Goal: Transaction & Acquisition: Purchase product/service

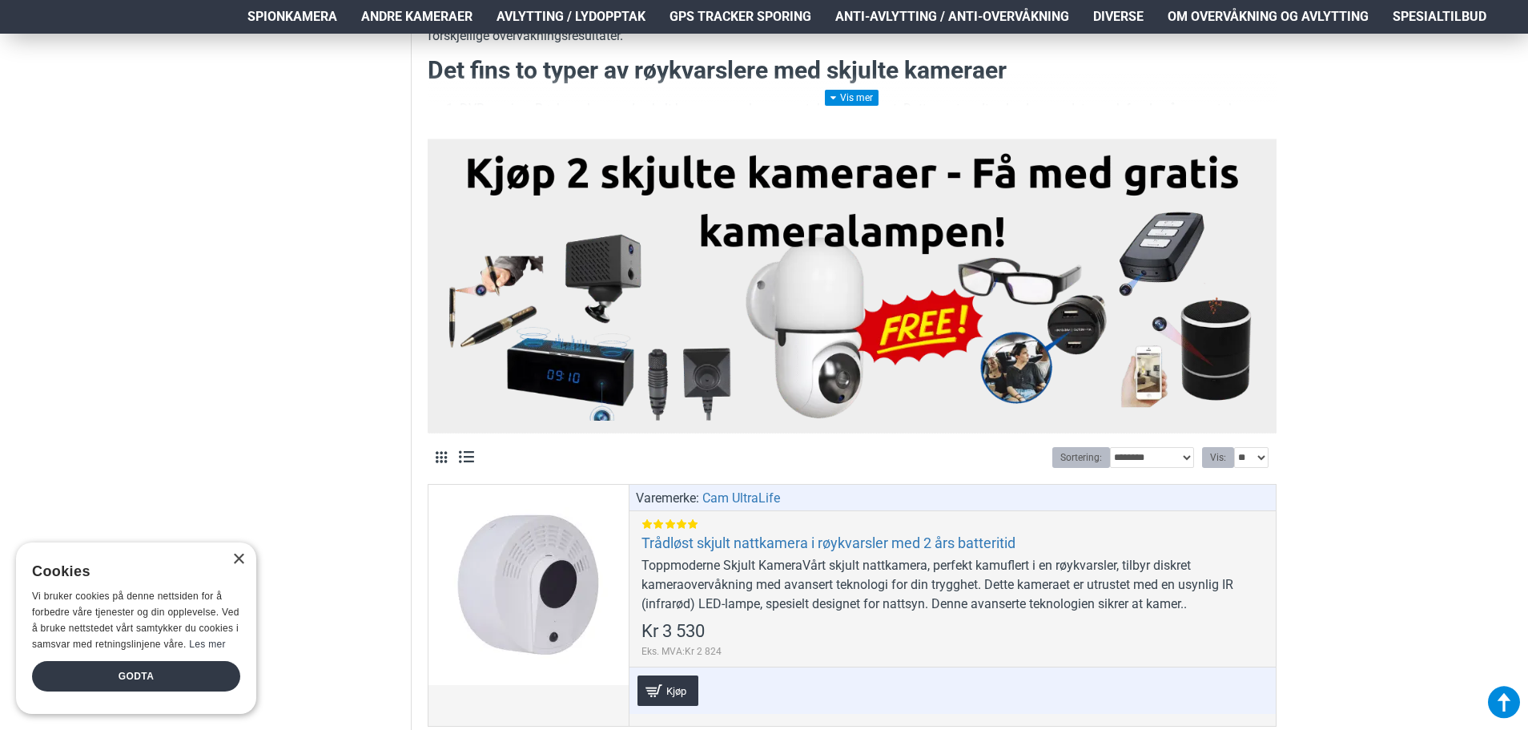
scroll to position [801, 0]
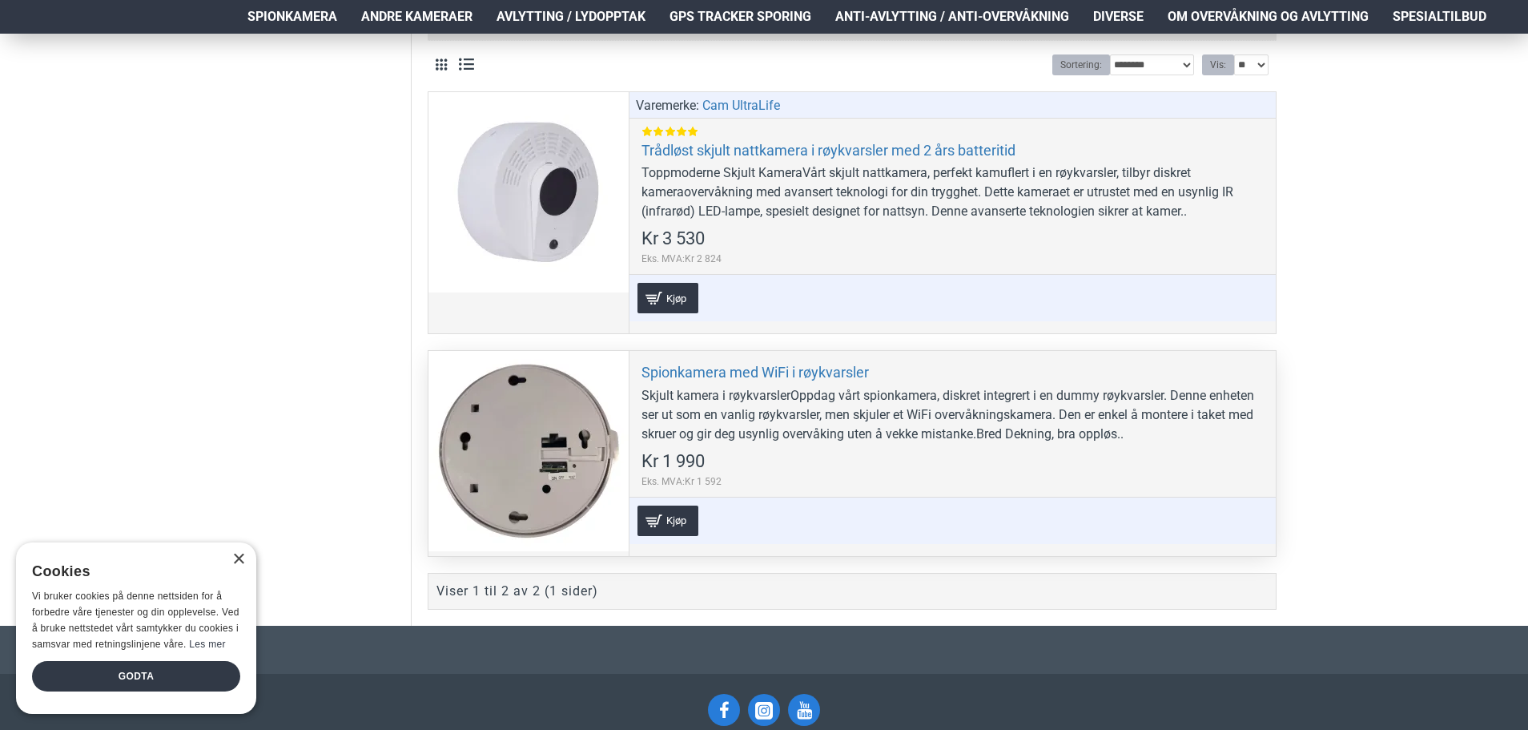
click at [740, 388] on div "Skjult kamera i røykvarslerOppdag vårt spionkamera, diskret integrert i en dumm…" at bounding box center [953, 415] width 622 height 58
click at [749, 368] on link "Spionkamera med WiFi i røykvarsler" at bounding box center [755, 372] width 227 height 18
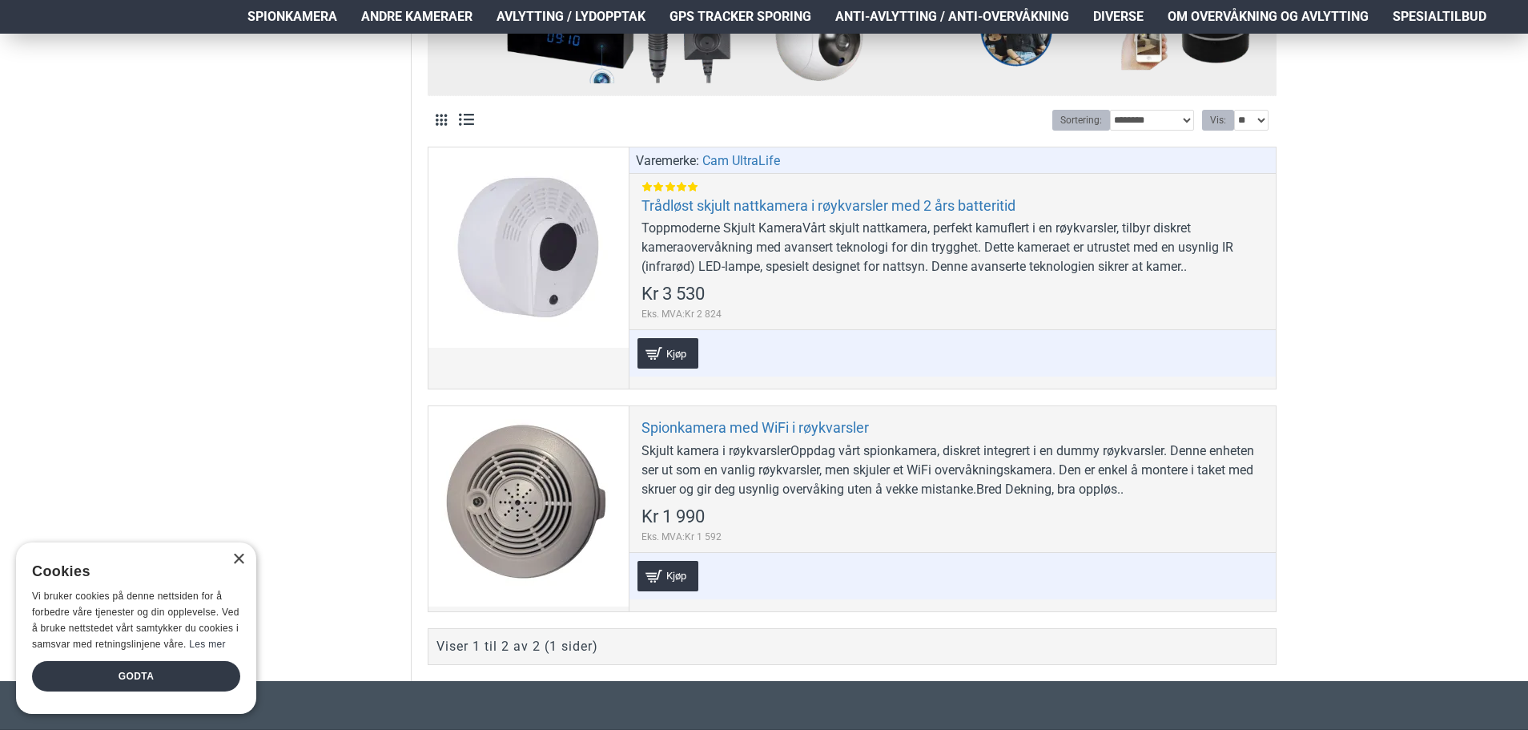
scroll to position [721, 0]
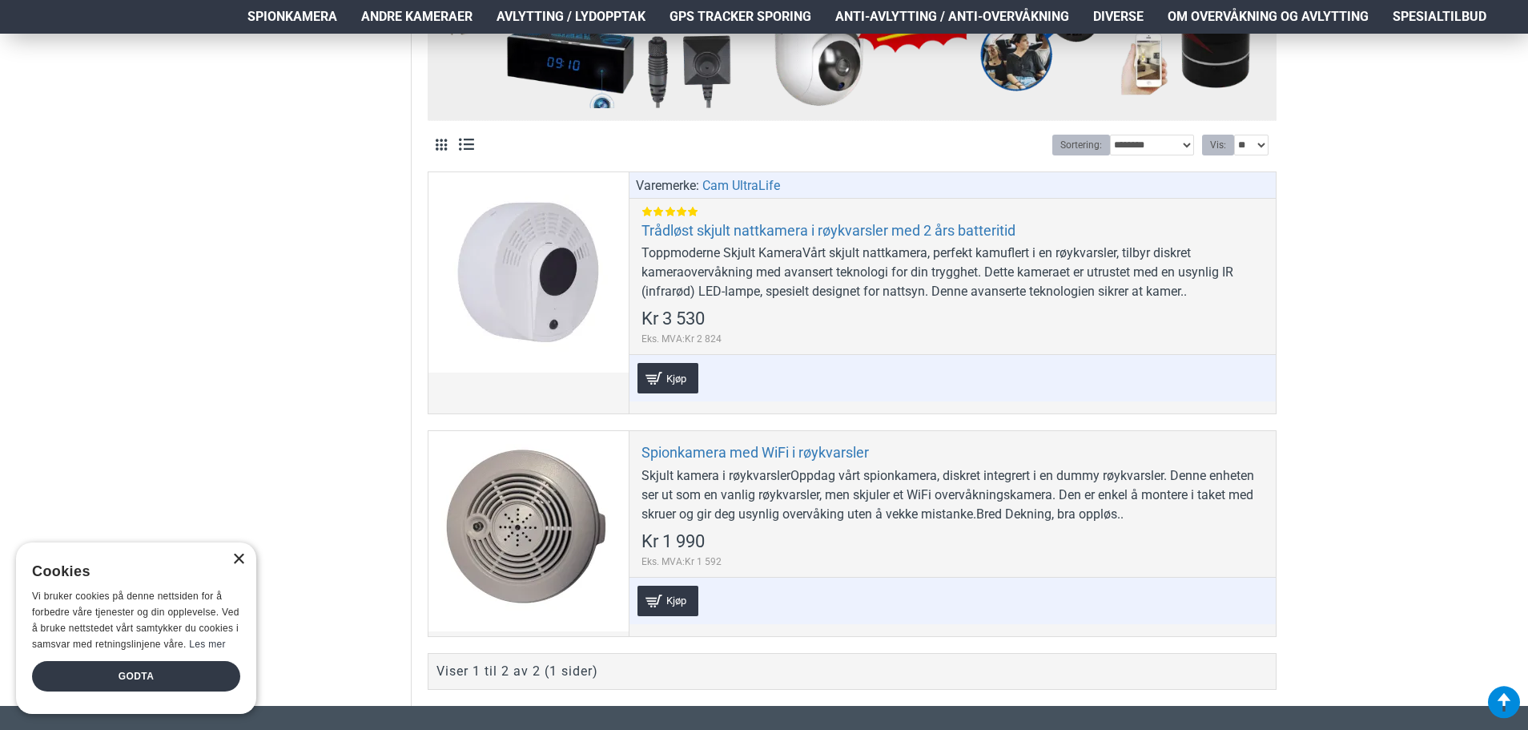
click at [243, 559] on div "×" at bounding box center [238, 559] width 12 height 12
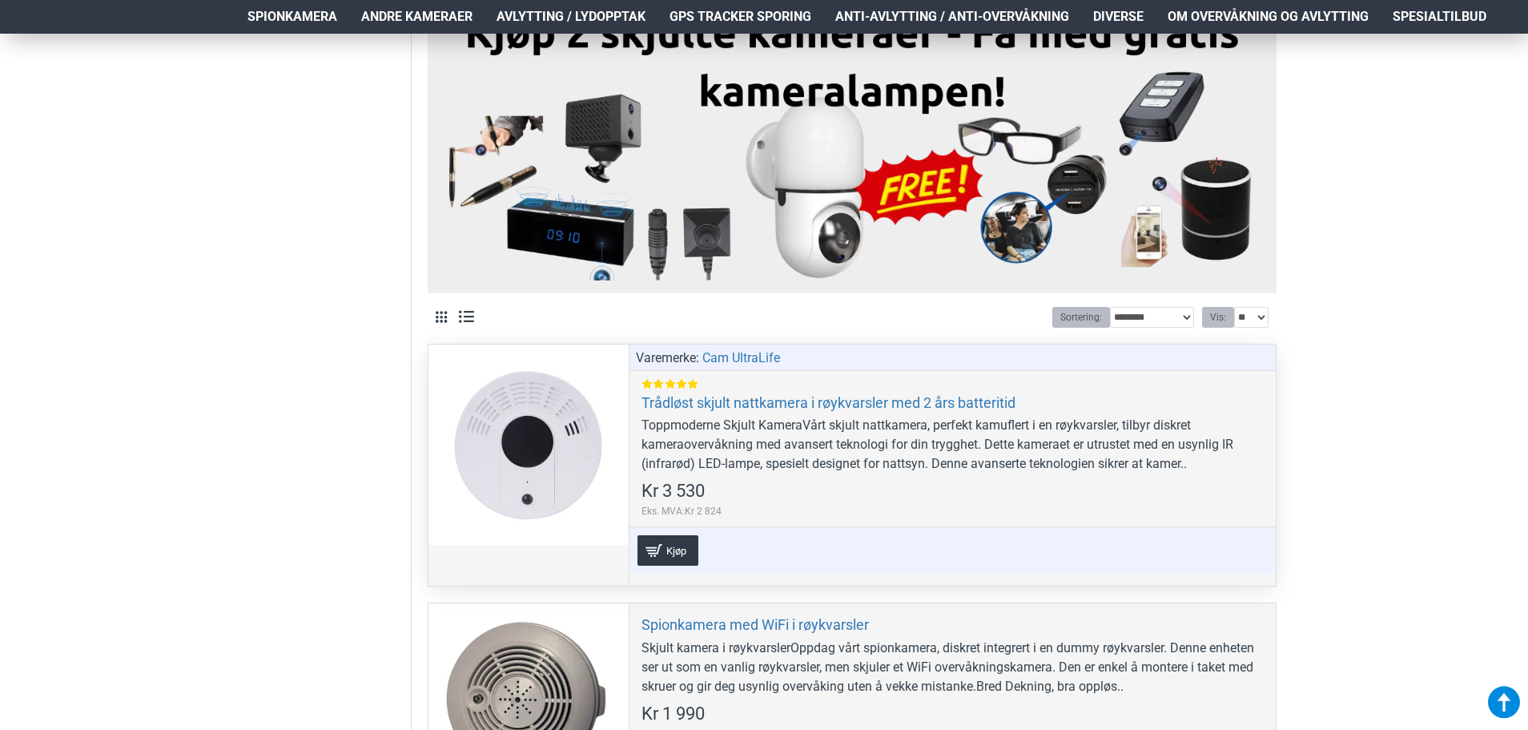
scroll to position [481, 0]
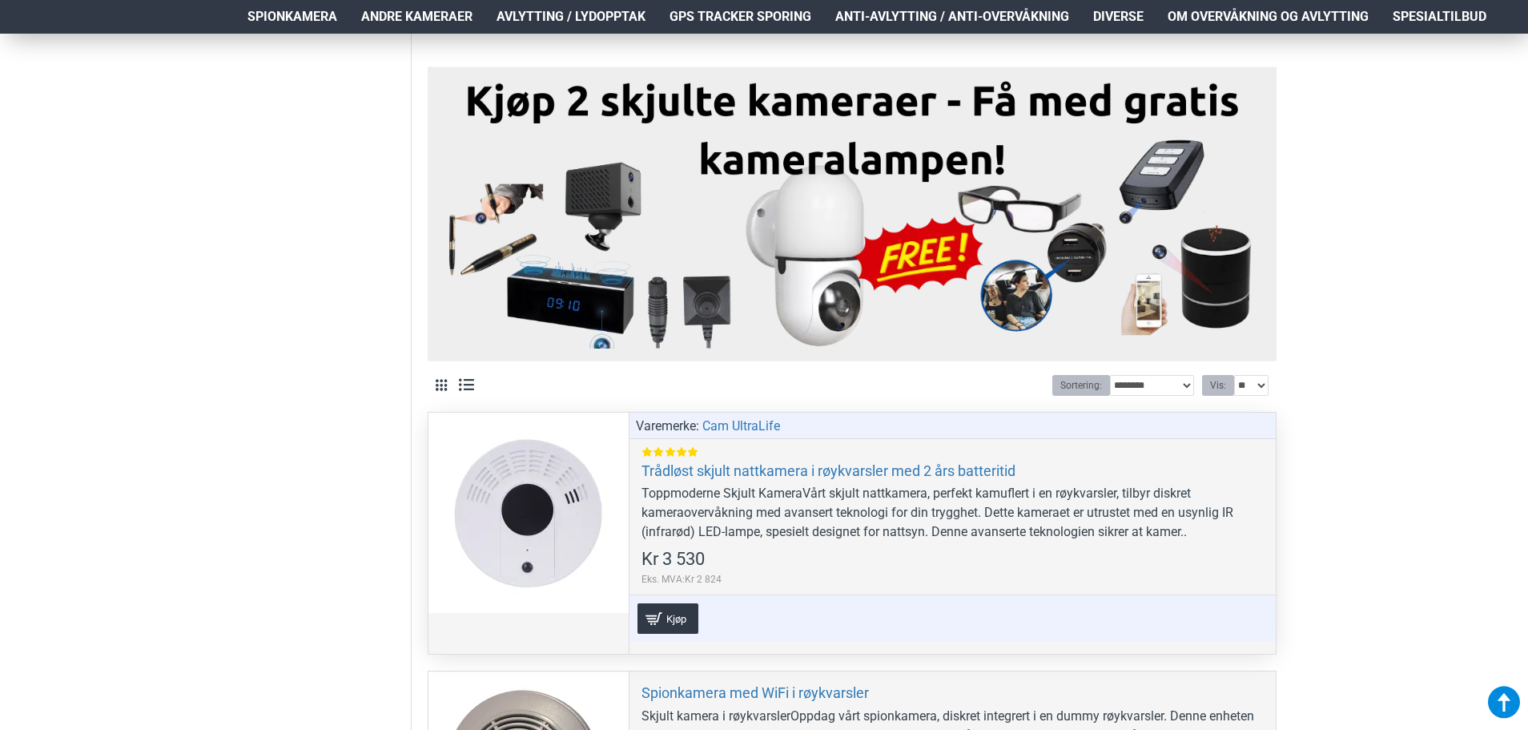
click at [596, 508] on div at bounding box center [529, 512] width 200 height 200
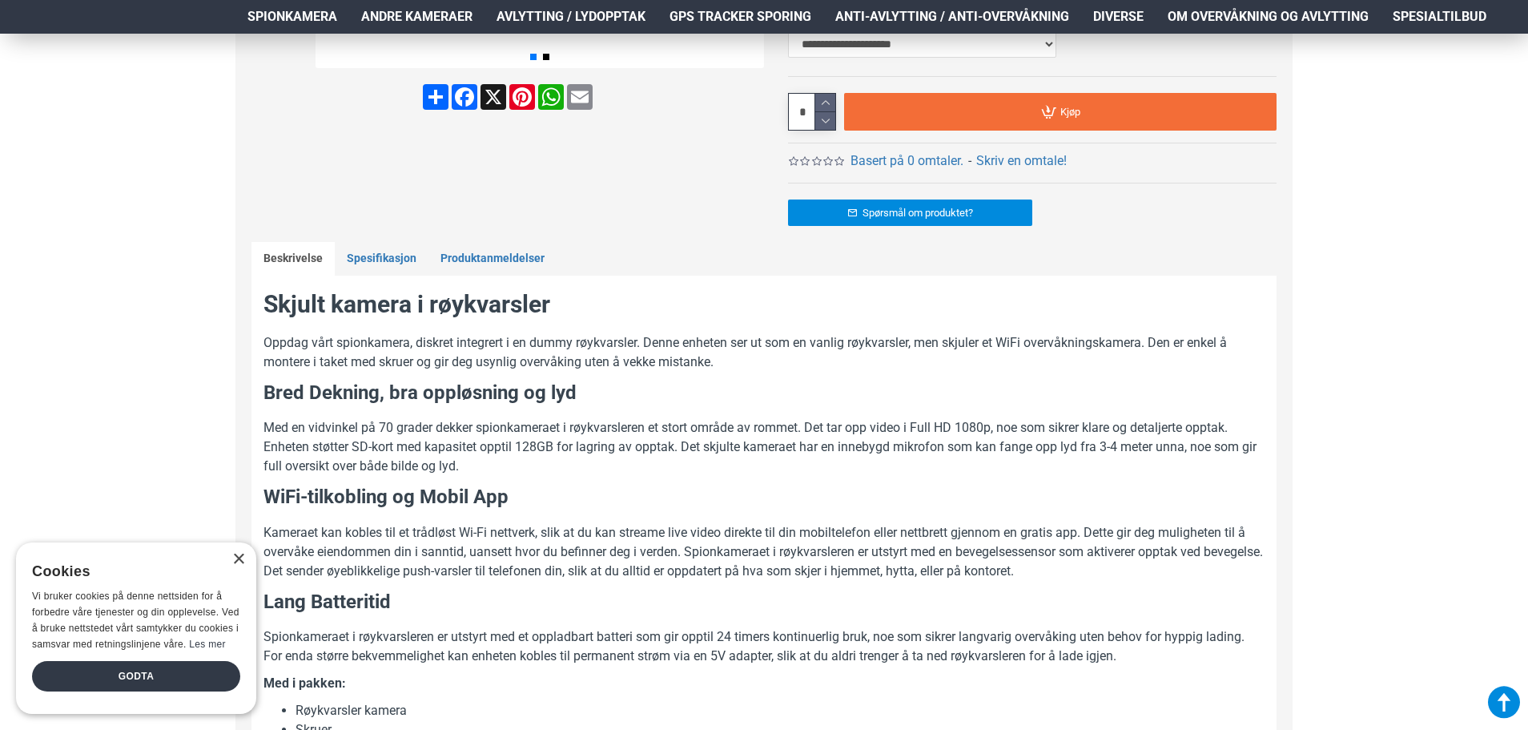
scroll to position [721, 0]
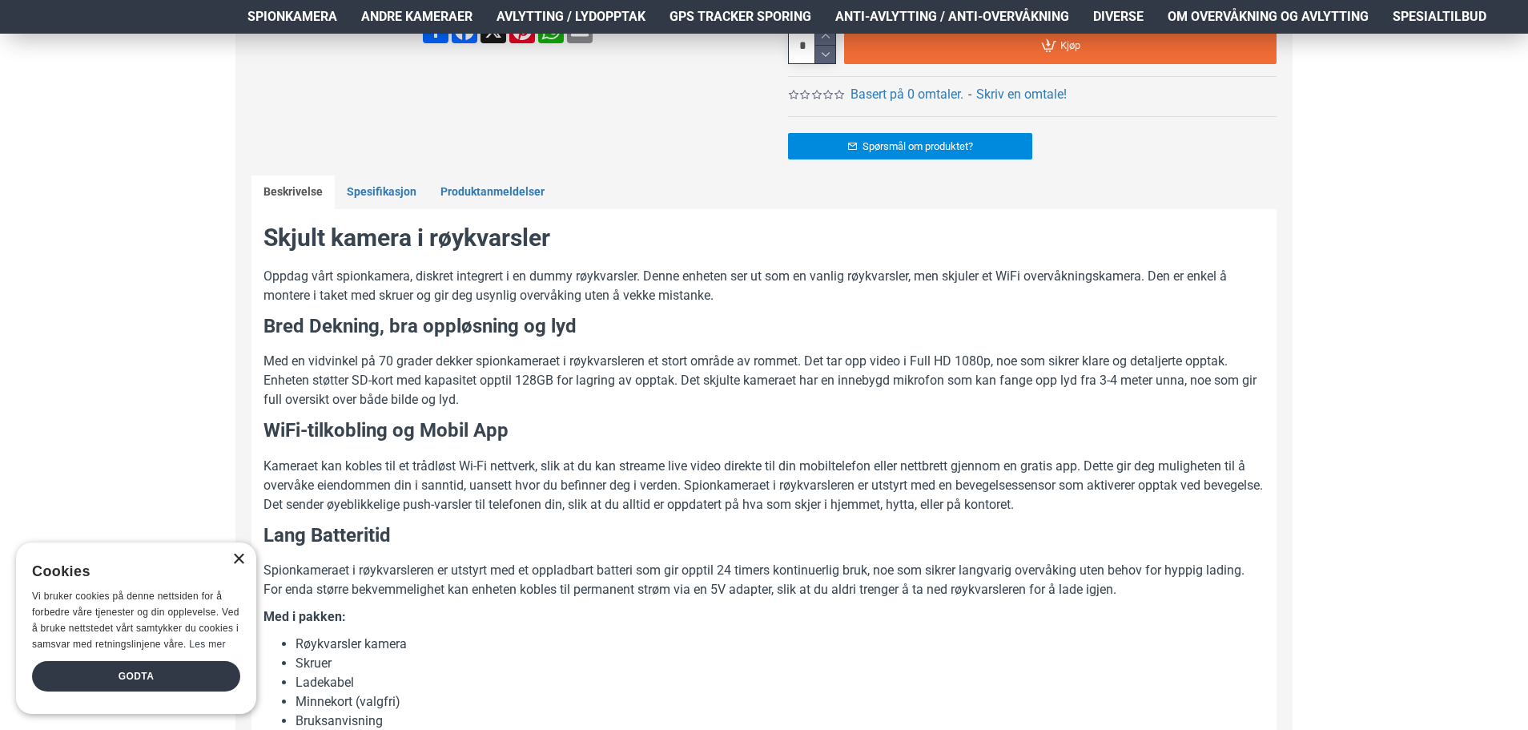
click at [232, 554] on div "×" at bounding box center [238, 559] width 12 height 12
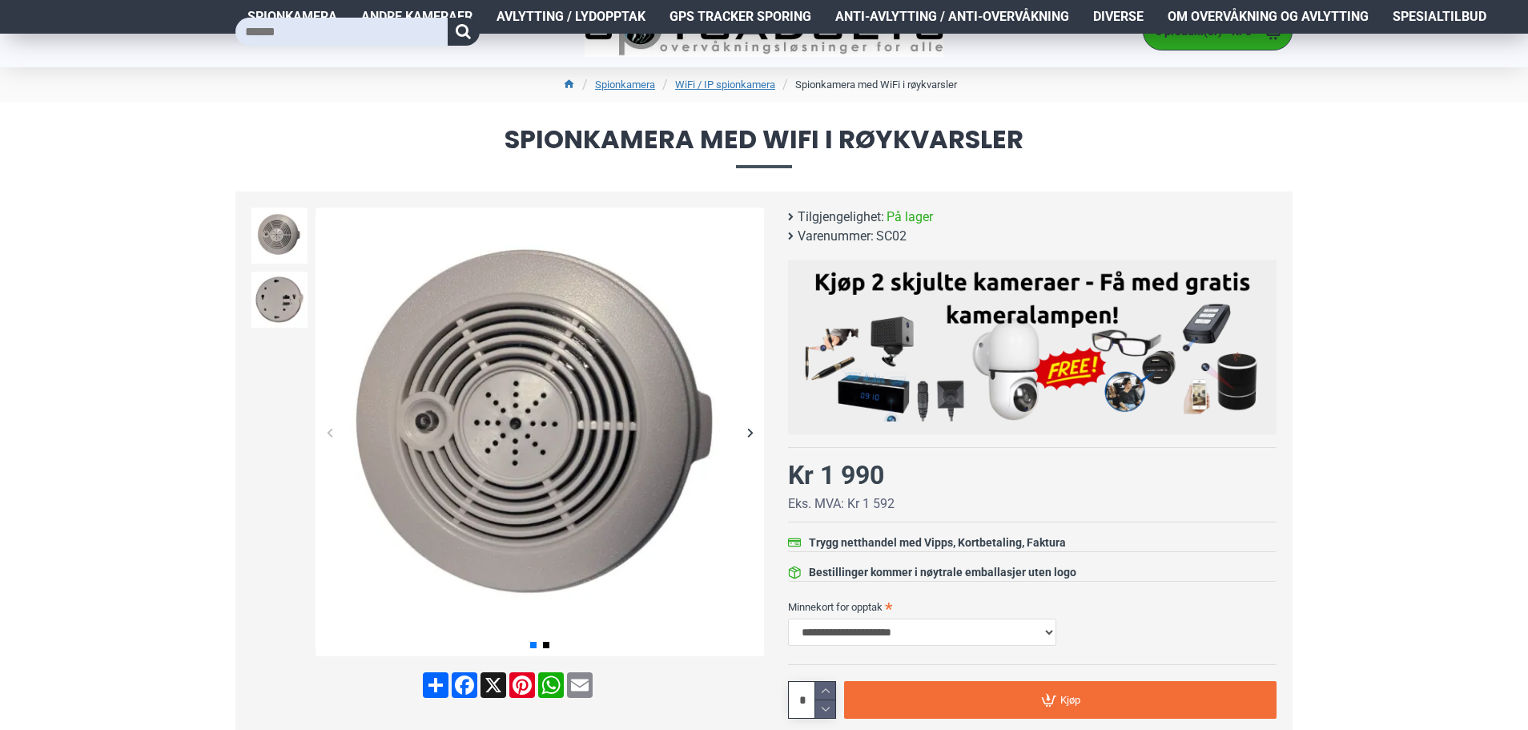
scroll to position [0, 0]
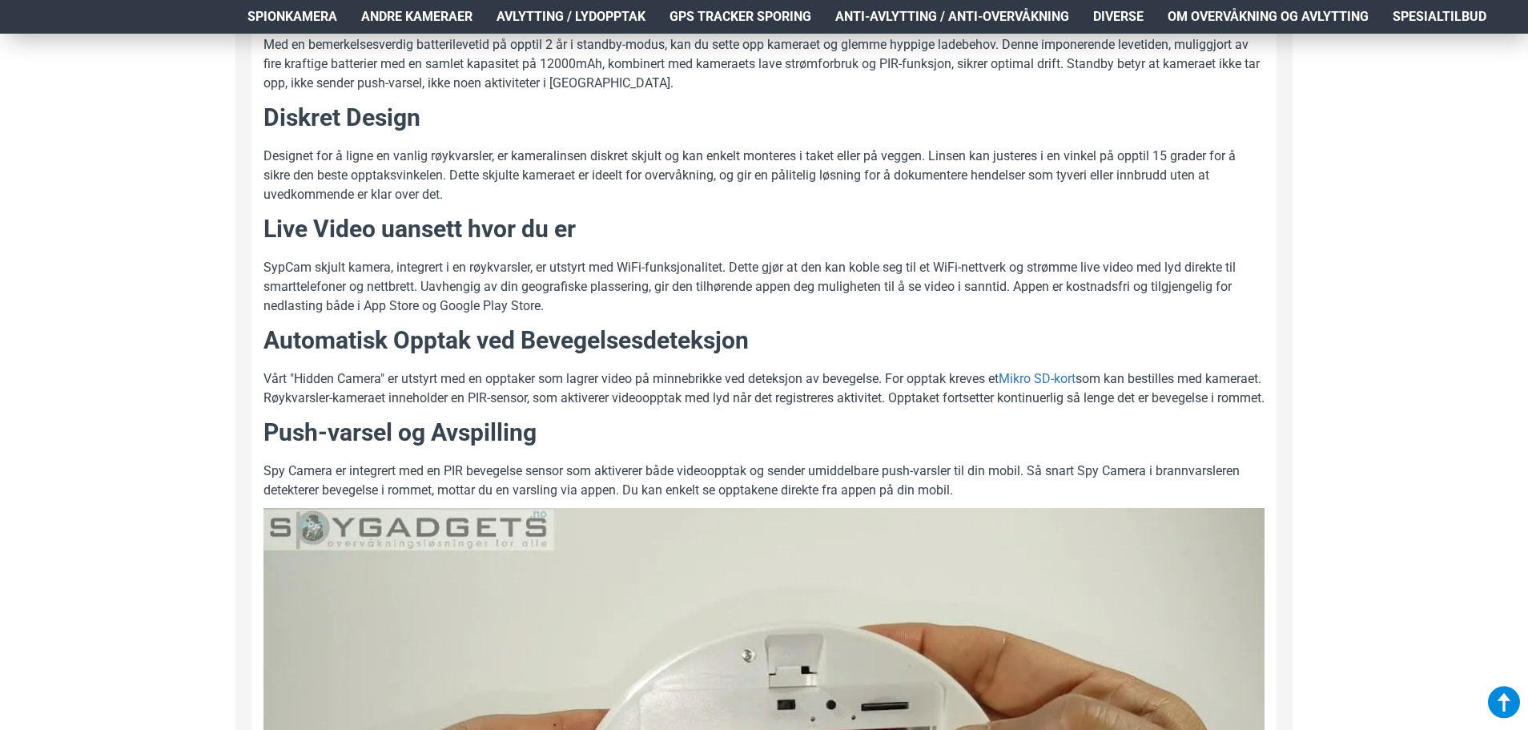
scroll to position [1121, 0]
